Goal: Transaction & Acquisition: Purchase product/service

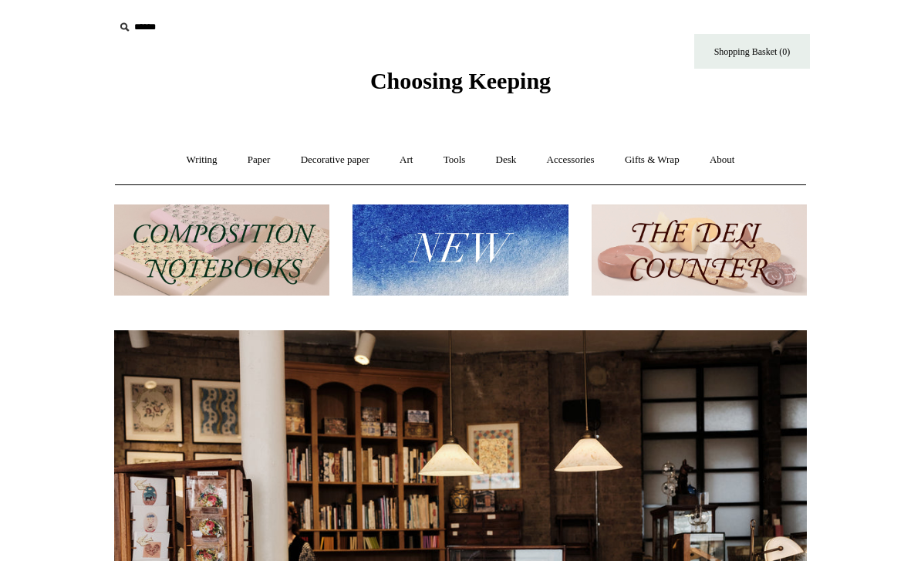
click at [588, 167] on link "Accessories +" at bounding box center [571, 160] width 76 height 41
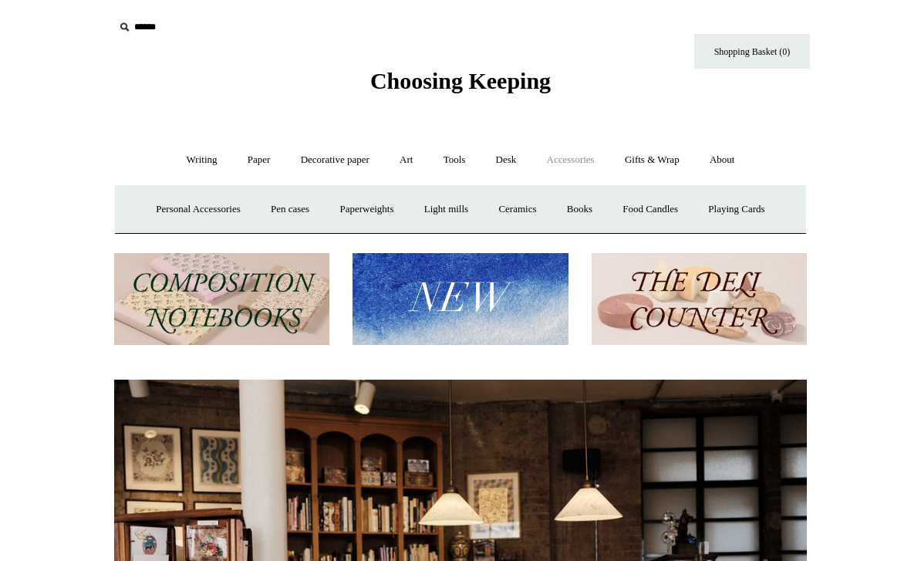
click at [203, 162] on link "Writing +" at bounding box center [202, 160] width 59 height 41
click at [262, 168] on link "Paper +" at bounding box center [259, 160] width 51 height 41
click at [654, 209] on link "Writing paper and envelopes +" at bounding box center [641, 209] width 143 height 41
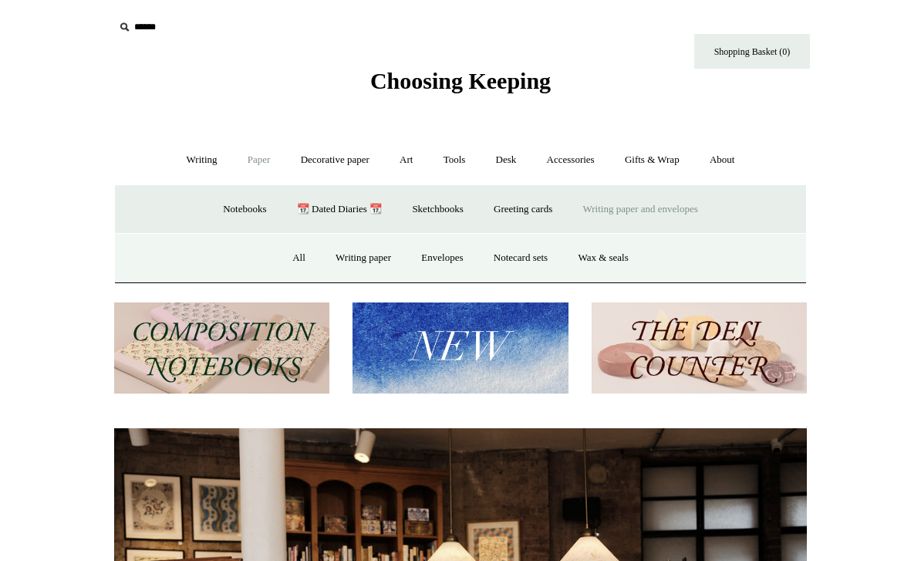
click at [457, 262] on link "Envelopes" at bounding box center [441, 258] width 69 height 41
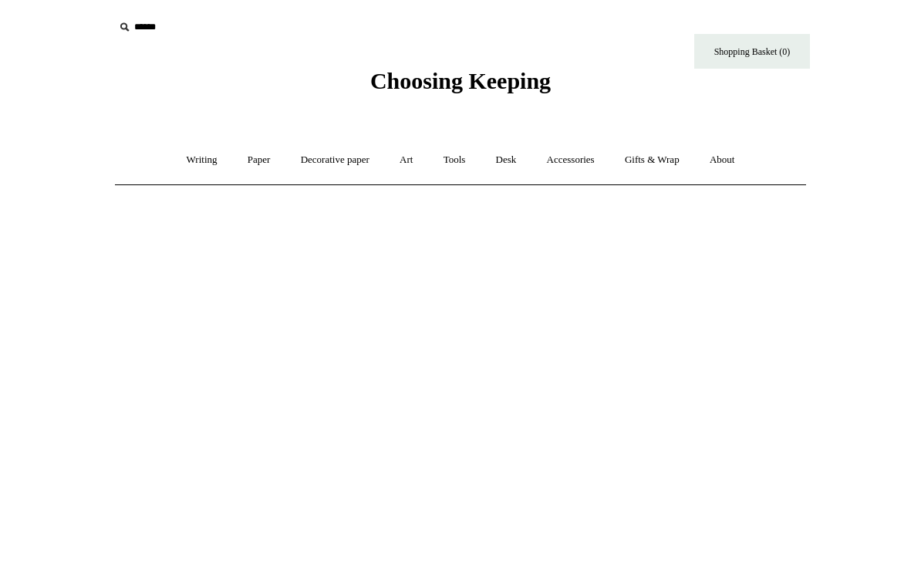
scroll to position [33, 0]
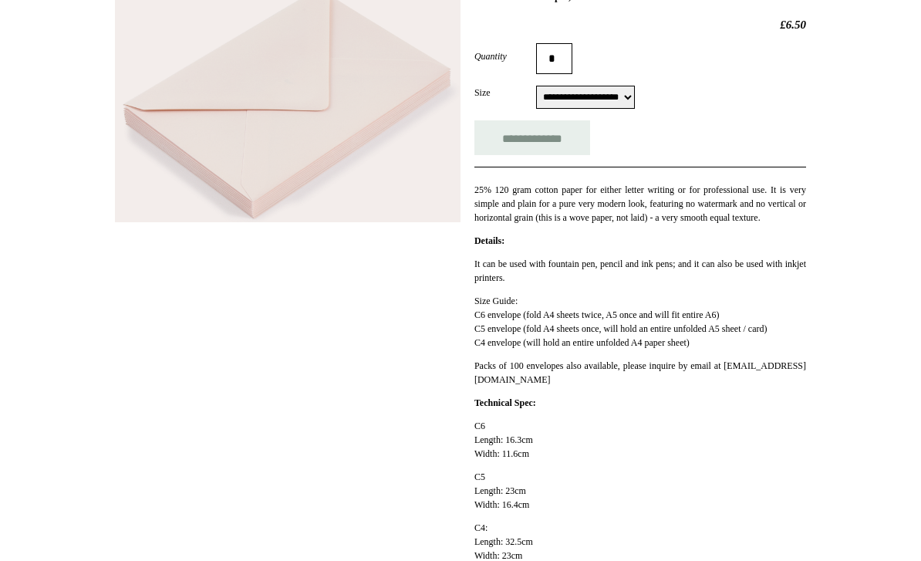
scroll to position [254, 0]
click at [834, 460] on div "**********" at bounding box center [461, 400] width 772 height 859
click at [875, 287] on html "Menu Choosing Keeping * Shipping Information Shopping Basket (0) * ⤺ + +" at bounding box center [460, 409] width 921 height 1326
click at [894, 263] on html "Menu Choosing Keeping * Shipping Information Shopping Basket (0) * ⤺ + +" at bounding box center [460, 409] width 921 height 1326
click at [883, 266] on html "Menu Choosing Keeping * Shipping Information Shopping Basket (0) * ⤺ + +" at bounding box center [460, 409] width 921 height 1326
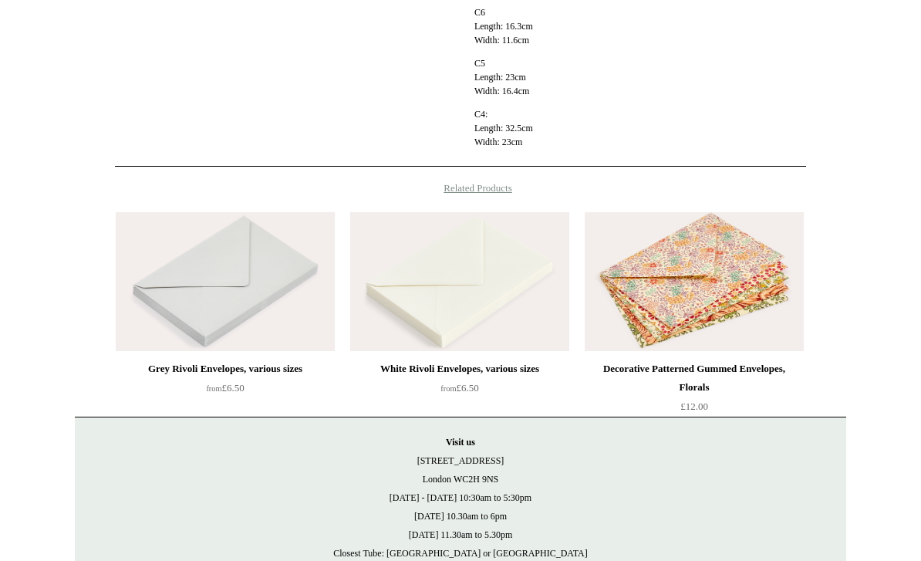
scroll to position [664, 0]
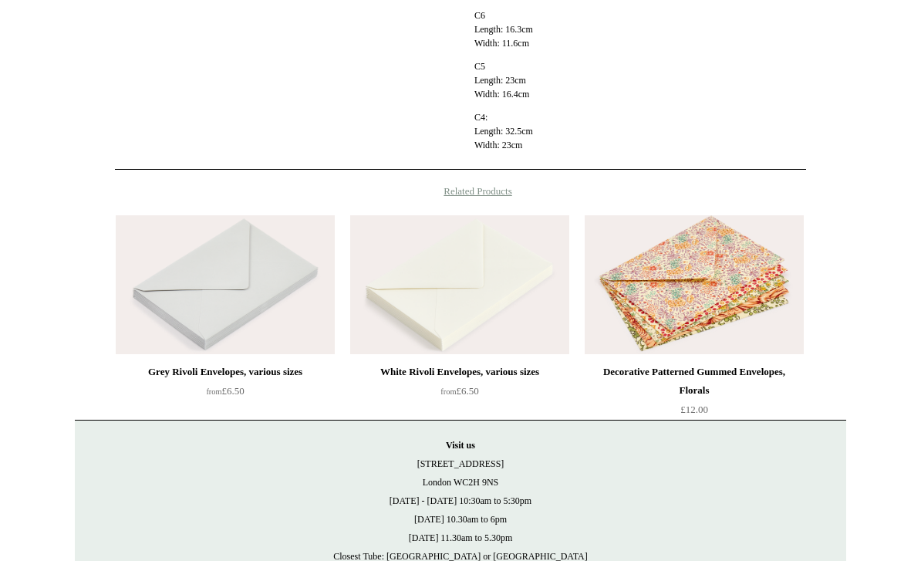
click at [696, 320] on img at bounding box center [694, 285] width 219 height 139
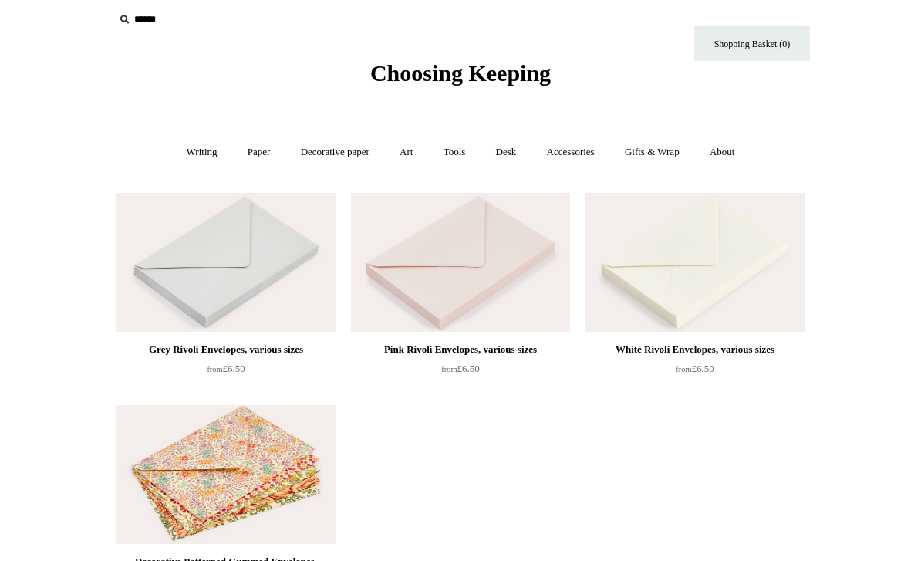
scroll to position [8, 0]
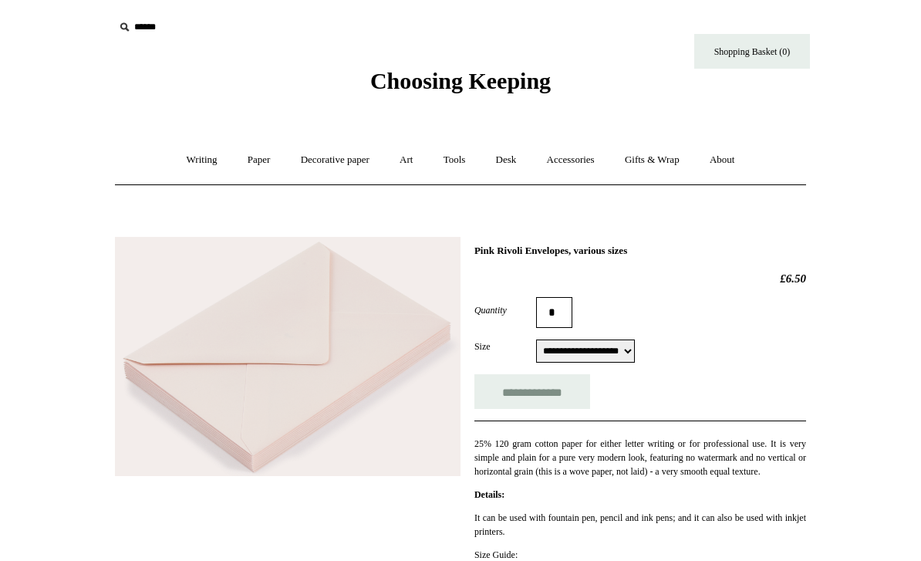
click at [516, 162] on link "Desk +" at bounding box center [506, 160] width 49 height 41
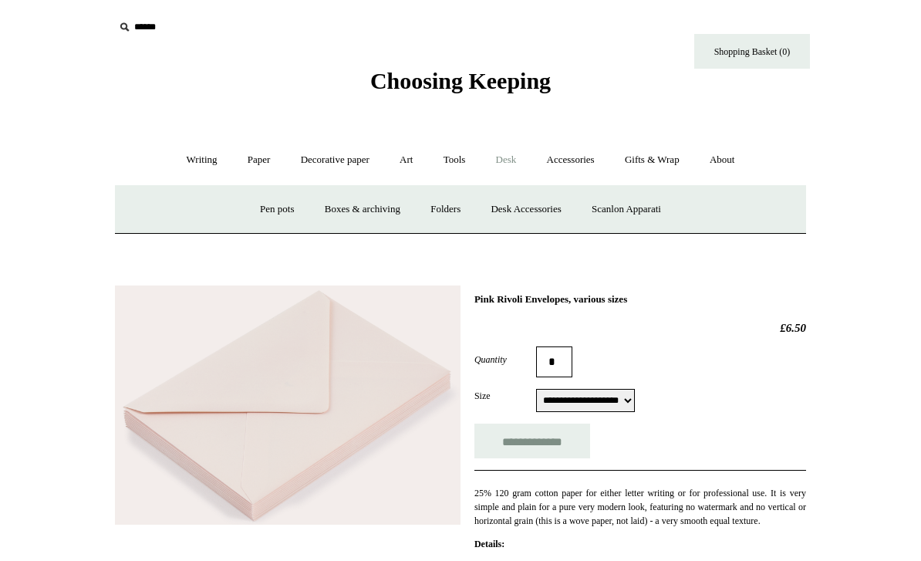
click at [661, 164] on link "Gifts & Wrap +" at bounding box center [652, 160] width 83 height 41
click at [693, 214] on link "Gifts +" at bounding box center [678, 209] width 48 height 41
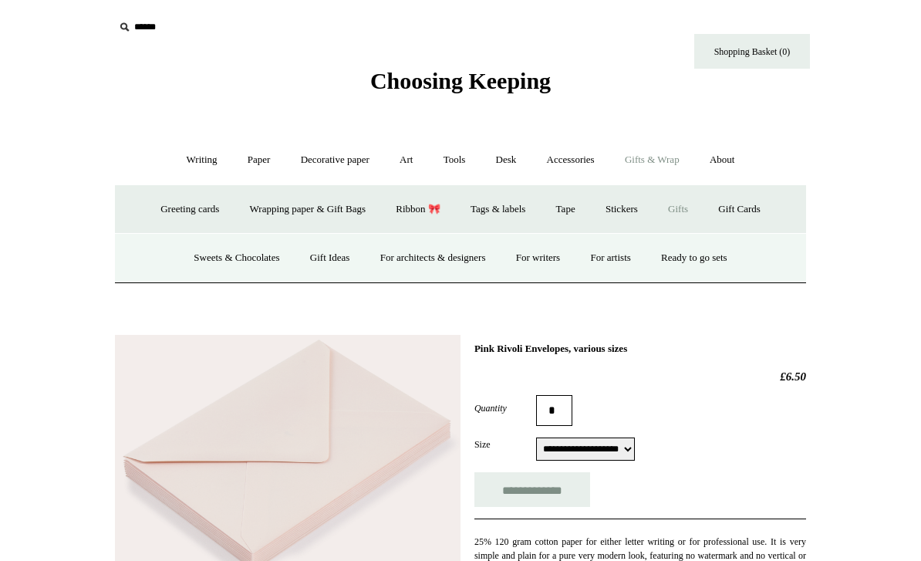
click at [318, 258] on link "Gift Ideas" at bounding box center [330, 258] width 68 height 41
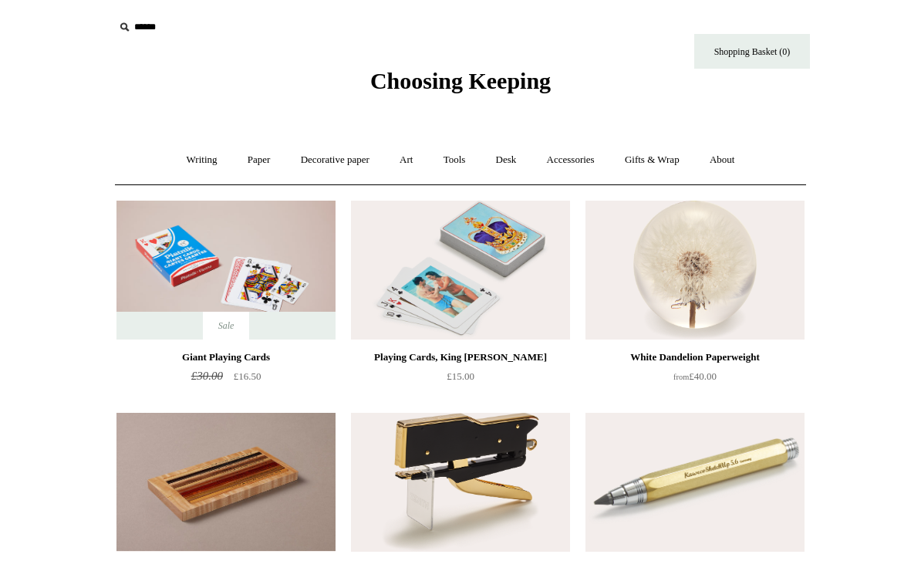
click at [196, 163] on link "Writing +" at bounding box center [202, 160] width 59 height 41
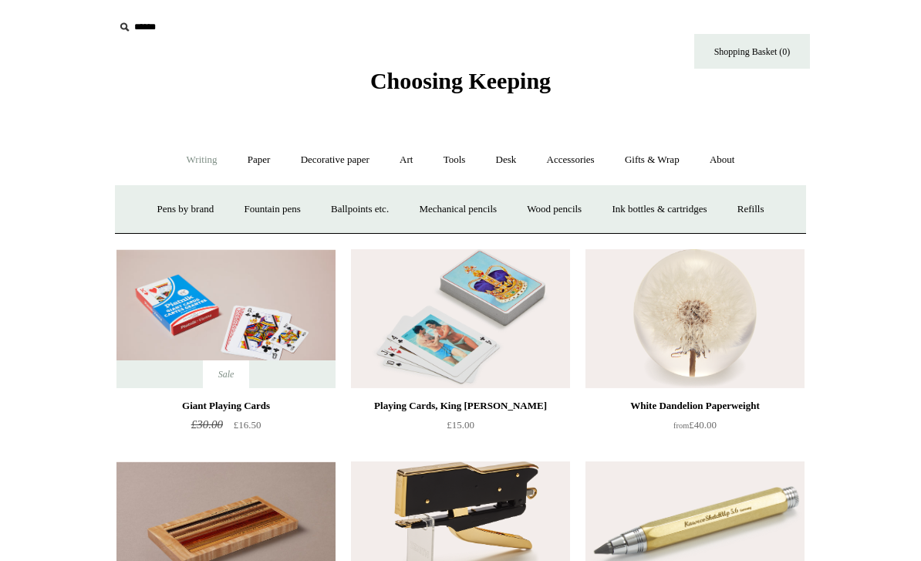
click at [252, 164] on link "Paper +" at bounding box center [259, 160] width 51 height 41
click at [582, 161] on link "Accessories +" at bounding box center [571, 160] width 76 height 41
click at [661, 165] on link "Gifts & Wrap +" at bounding box center [652, 160] width 83 height 41
click at [347, 166] on link "Decorative paper +" at bounding box center [335, 160] width 96 height 41
click at [198, 164] on link "Writing +" at bounding box center [202, 160] width 59 height 41
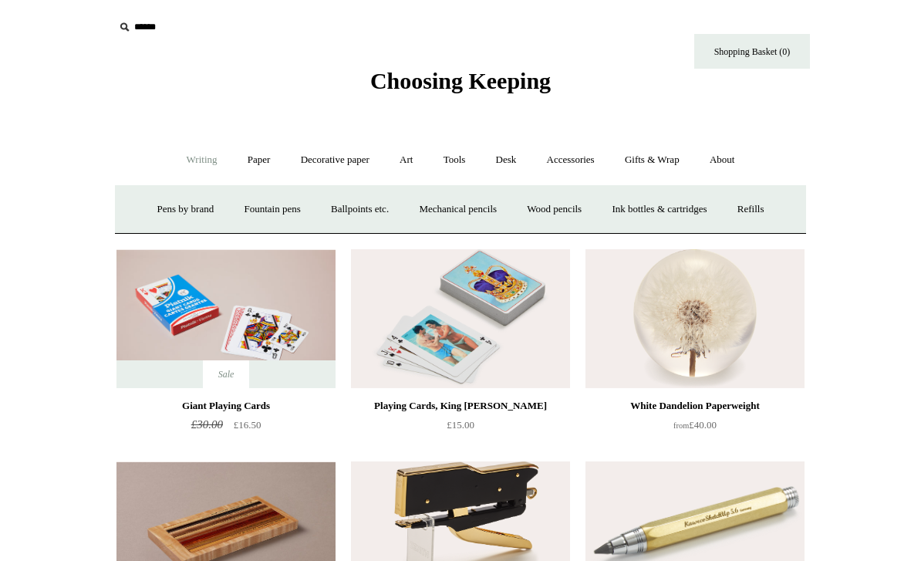
click at [256, 161] on link "Paper +" at bounding box center [259, 160] width 51 height 41
click at [529, 209] on link "Greeting cards +" at bounding box center [523, 209] width 86 height 41
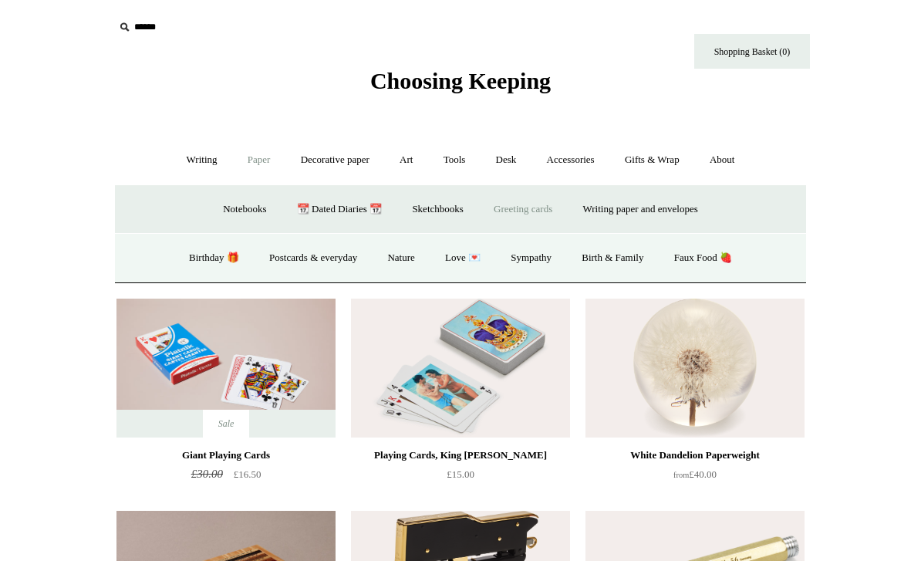
click at [505, 160] on link "Desk +" at bounding box center [506, 160] width 49 height 41
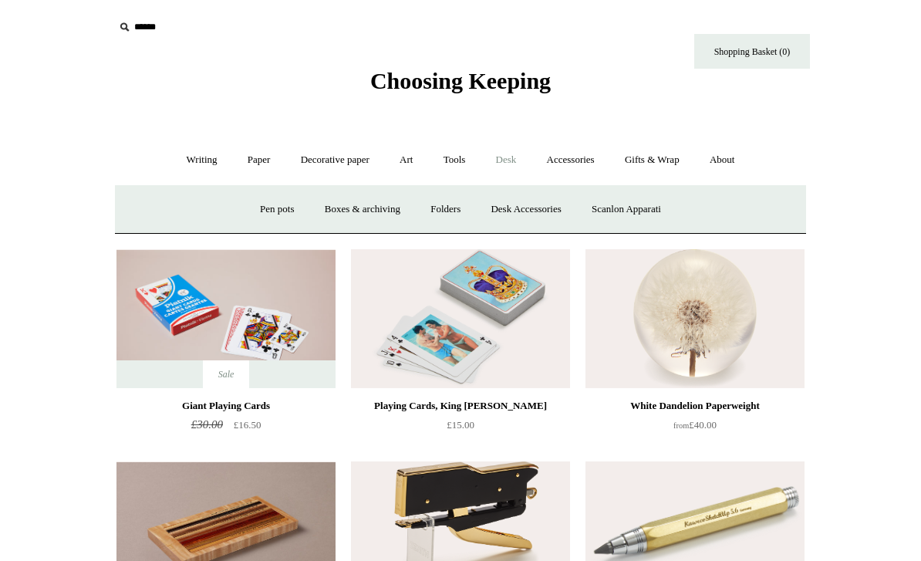
click at [577, 164] on link "Accessories +" at bounding box center [571, 160] width 76 height 41
click at [667, 165] on link "Gifts & Wrap +" at bounding box center [652, 160] width 83 height 41
click at [314, 214] on link "Wrapping paper & Gift Bags" at bounding box center [308, 209] width 144 height 41
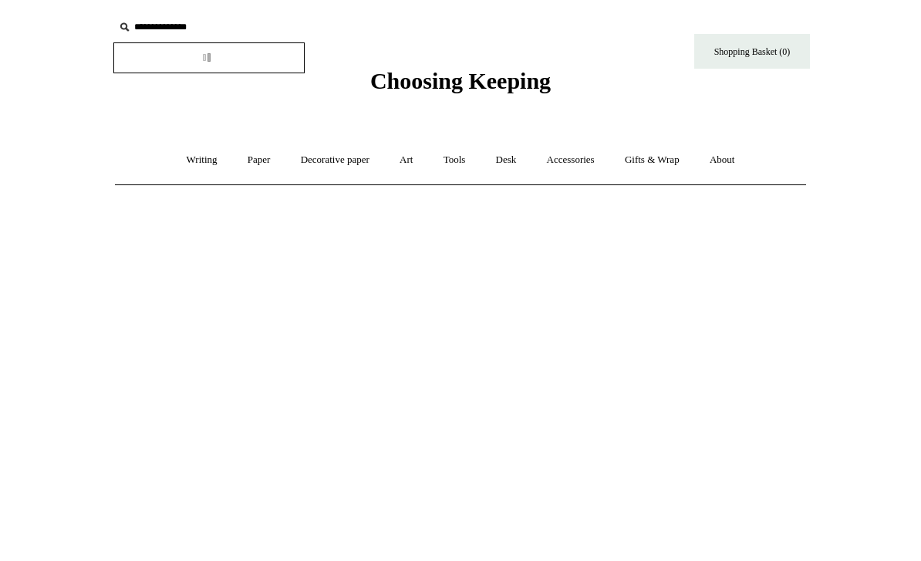
type input "**********"
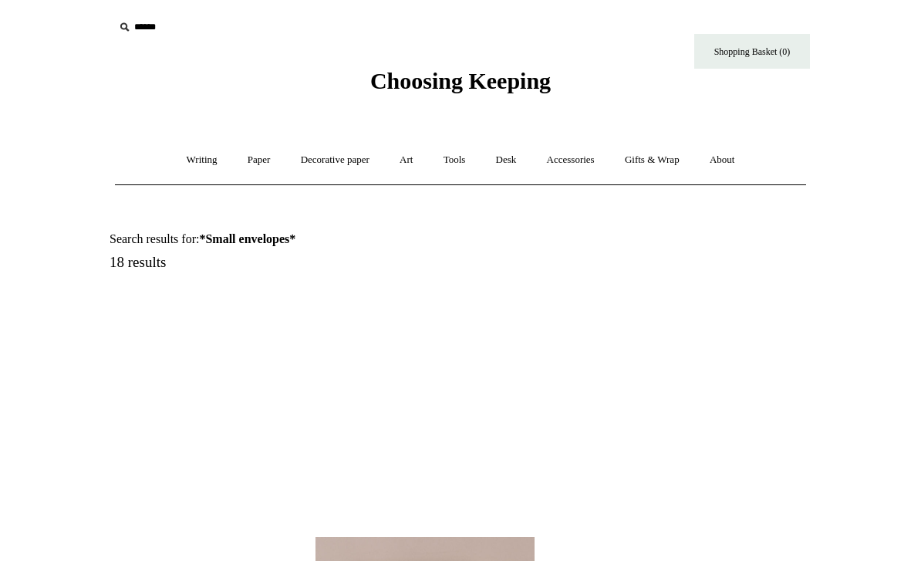
click at [289, 235] on strong "*Small envelopes*" at bounding box center [247, 238] width 96 height 13
click at [234, 243] on strong "*Small envelopes*" at bounding box center [247, 238] width 96 height 13
click at [150, 269] on h5 "18 results" at bounding box center [294, 263] width 369 height 18
click at [187, 241] on h1 "Search results for: *Small envelopes*" at bounding box center [294, 239] width 369 height 15
